Goal: Information Seeking & Learning: Find specific fact

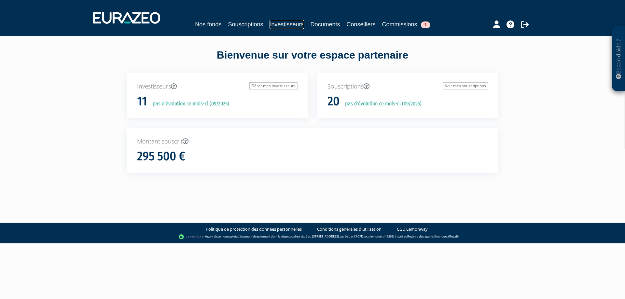
click at [302, 26] on link "Investisseurs" at bounding box center [286, 24] width 34 height 9
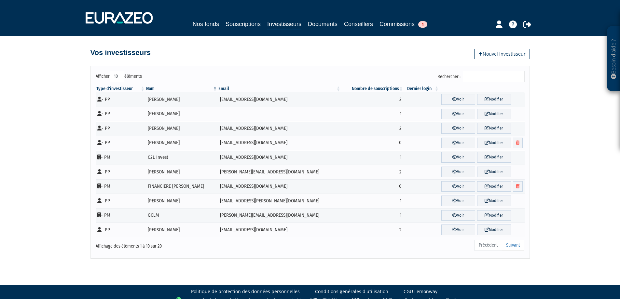
click at [425, 25] on span "1" at bounding box center [422, 24] width 9 height 7
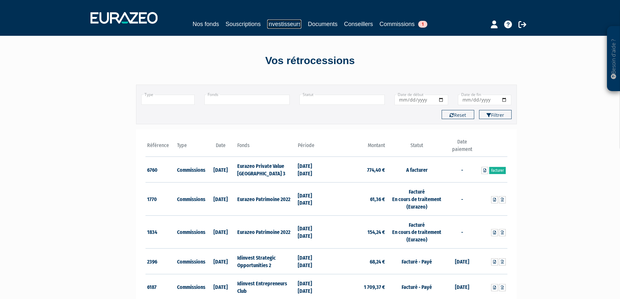
click at [270, 22] on link "Investisseurs" at bounding box center [284, 24] width 34 height 9
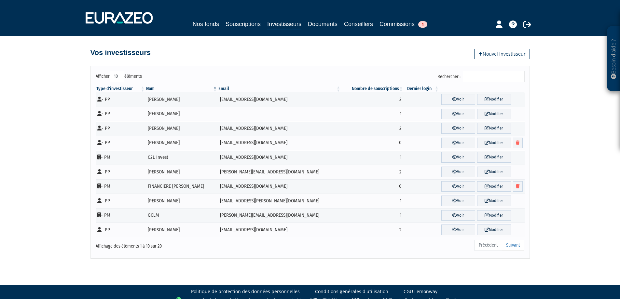
click at [488, 76] on input "Rechercher :" at bounding box center [494, 76] width 62 height 11
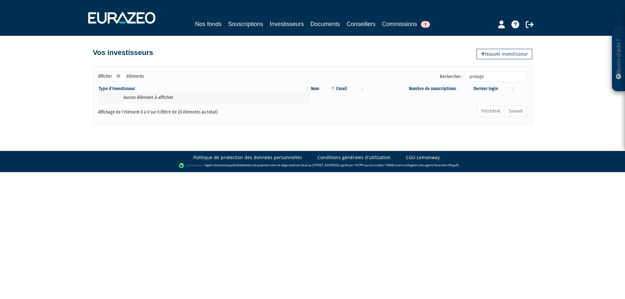
click at [494, 75] on input "protage" at bounding box center [496, 76] width 62 height 11
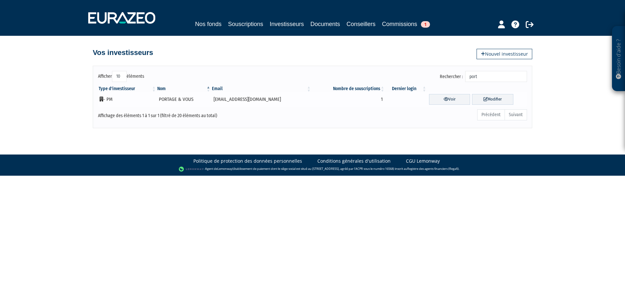
type input "port"
click at [408, 95] on td at bounding box center [406, 99] width 42 height 15
click at [429, 100] on link "Voir" at bounding box center [449, 99] width 41 height 11
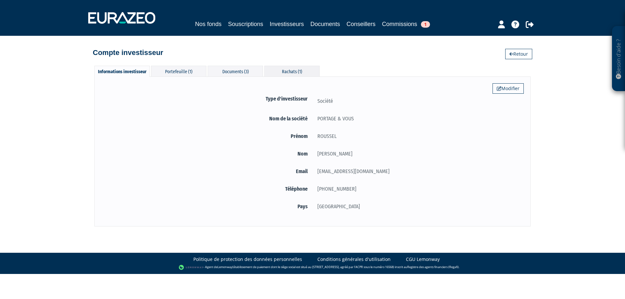
click at [273, 67] on div "Rachats (1)" at bounding box center [291, 71] width 55 height 11
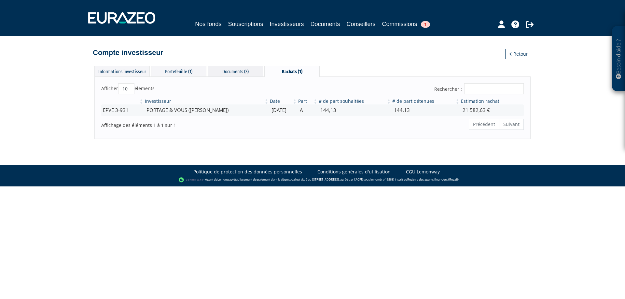
click at [218, 73] on div "Documents (3)" at bounding box center [235, 71] width 55 height 11
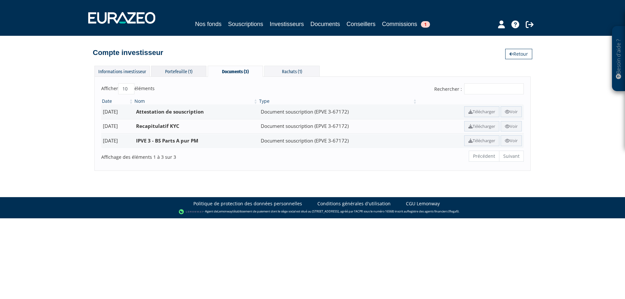
click at [188, 73] on div "Portefeuille (1)" at bounding box center [178, 71] width 55 height 11
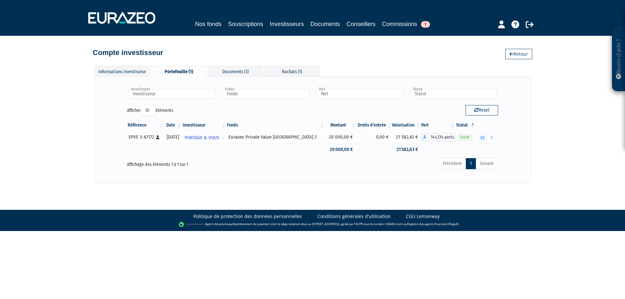
click at [142, 139] on div "EPVE 3-67172 [Français] Personne physique" at bounding box center [144, 137] width 33 height 7
click at [160, 138] on div "EPVE 3-67172 [Français] Personne physique" at bounding box center [144, 137] width 33 height 7
